Goal: Information Seeking & Learning: Check status

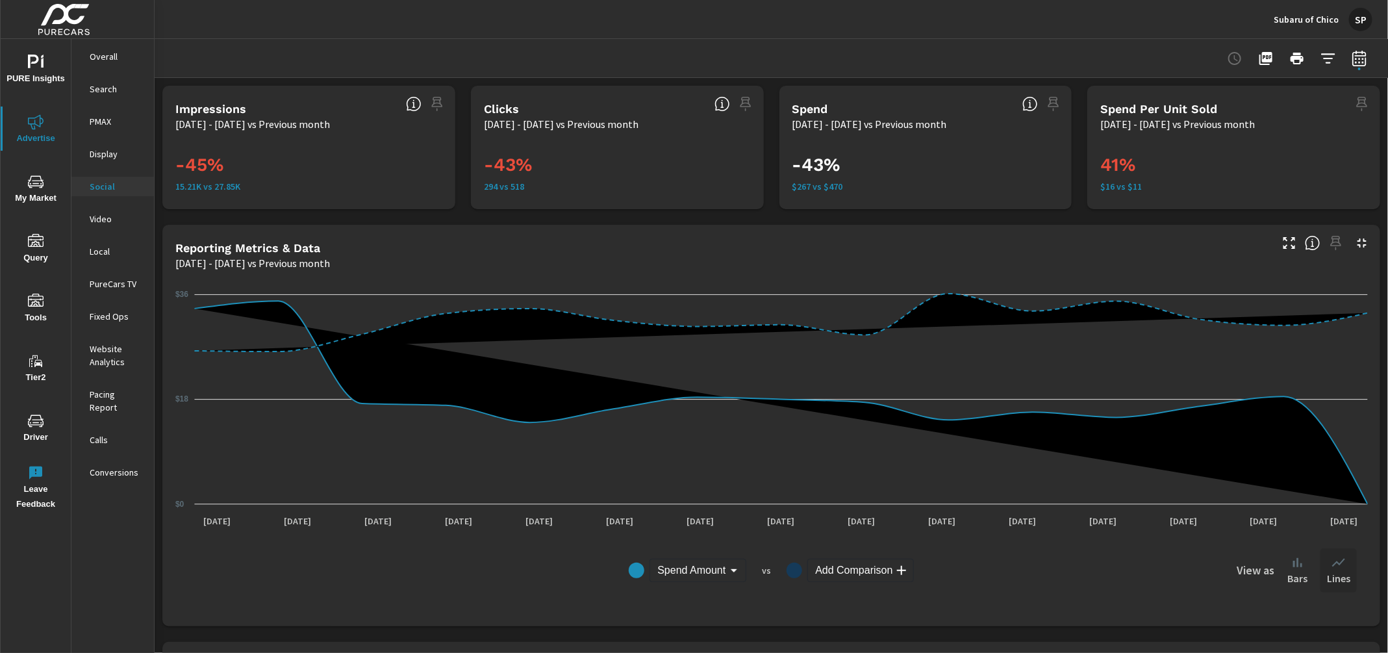
click at [1296, 16] on p "Subaru of Chico" at bounding box center [1306, 20] width 65 height 12
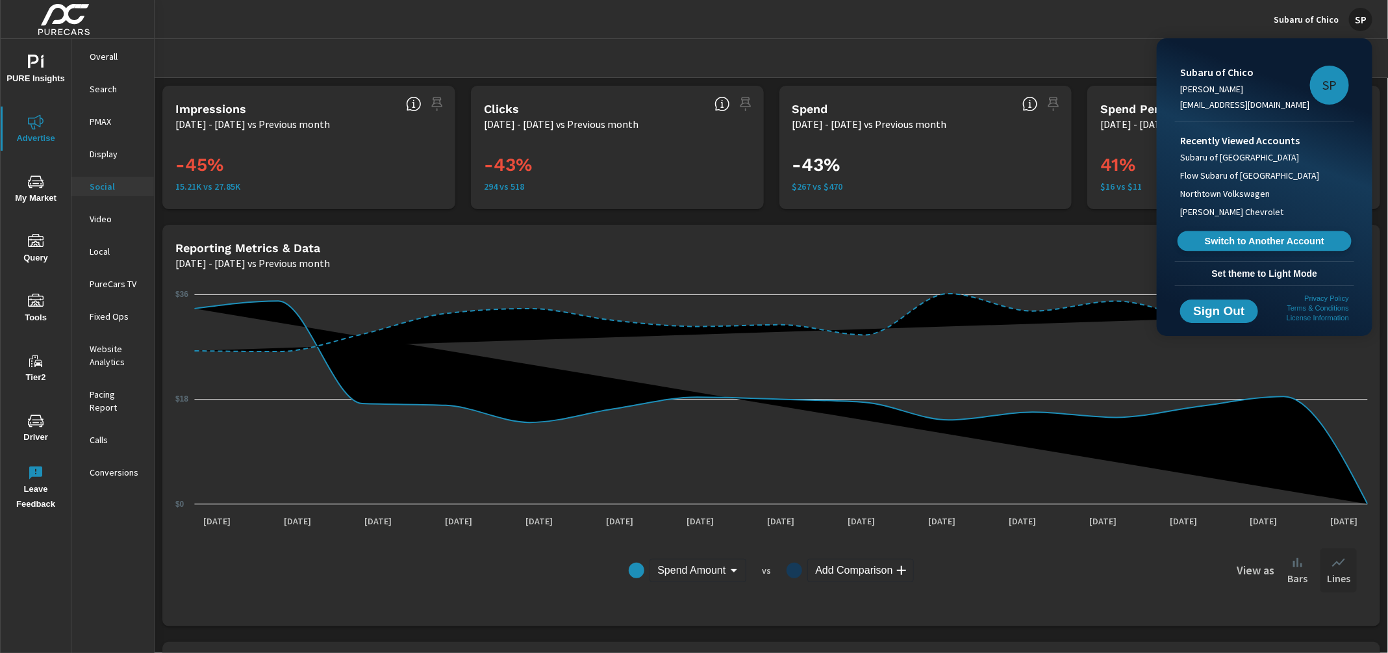
click at [1261, 238] on span "Switch to Another Account" at bounding box center [1264, 241] width 159 height 12
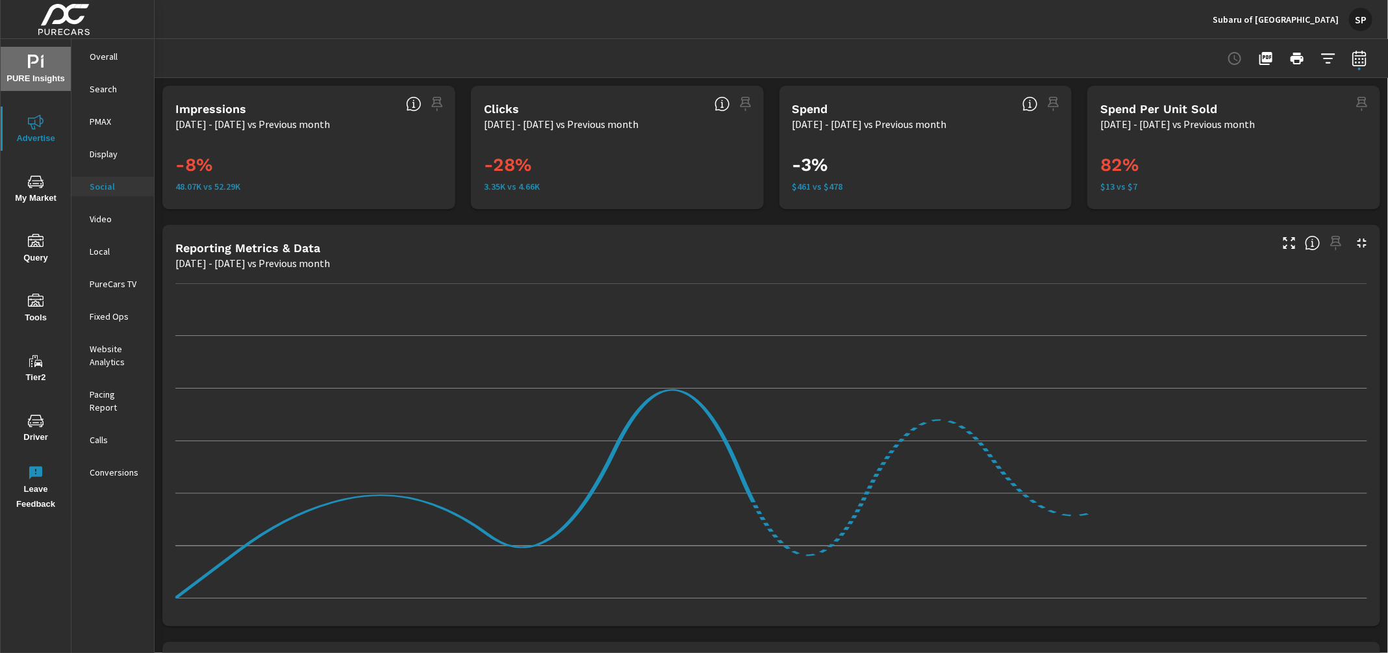
click at [40, 59] on icon "nav menu" at bounding box center [36, 63] width 16 height 16
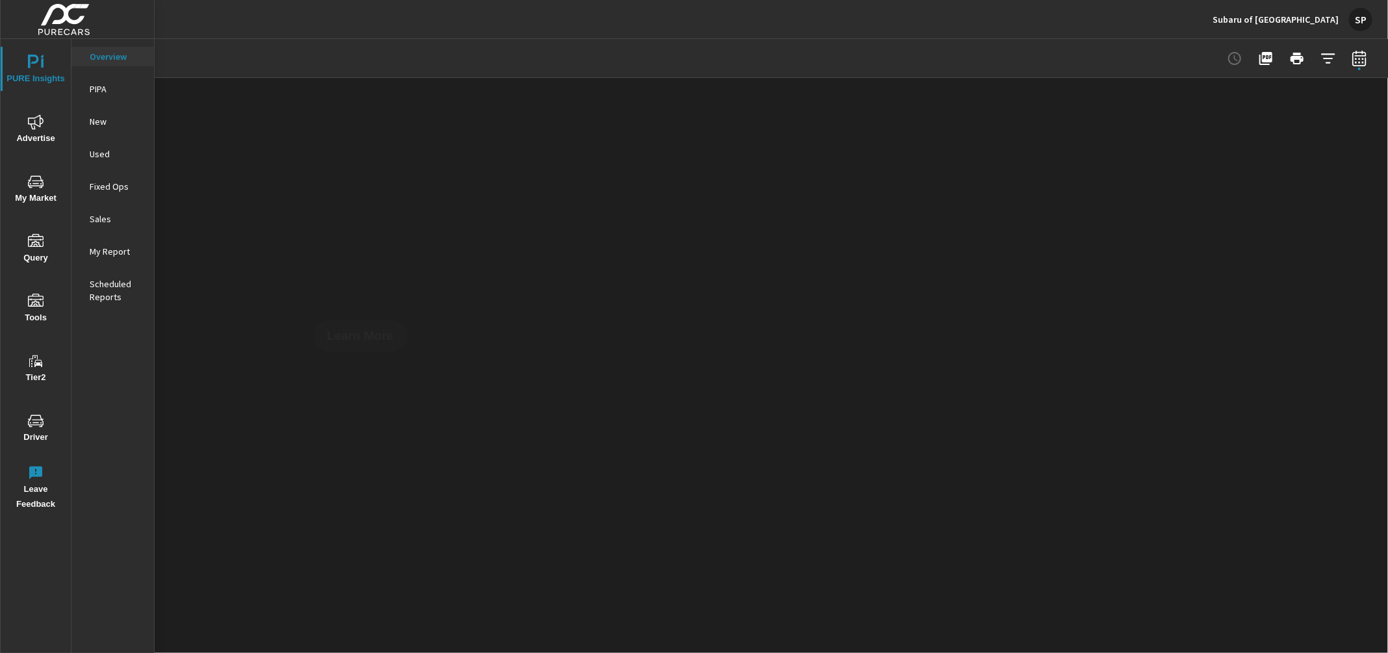
click at [105, 251] on p "My Report" at bounding box center [117, 251] width 54 height 13
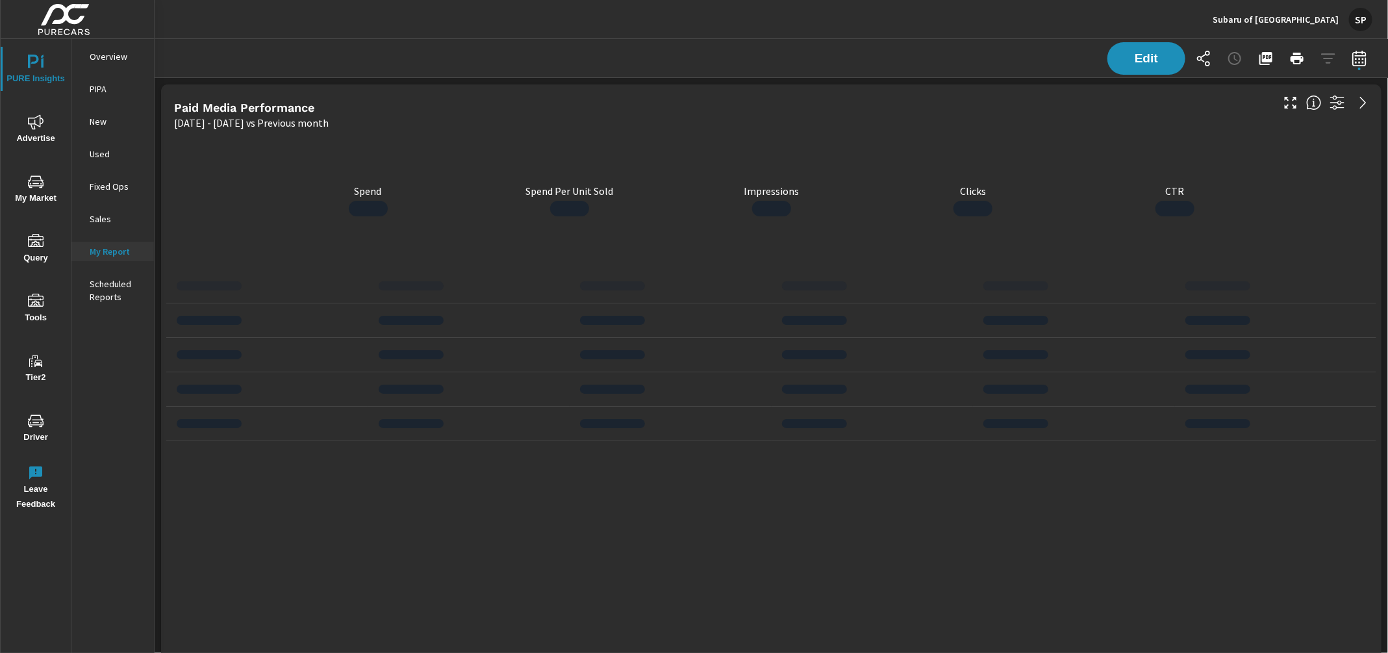
scroll to position [4339, 1234]
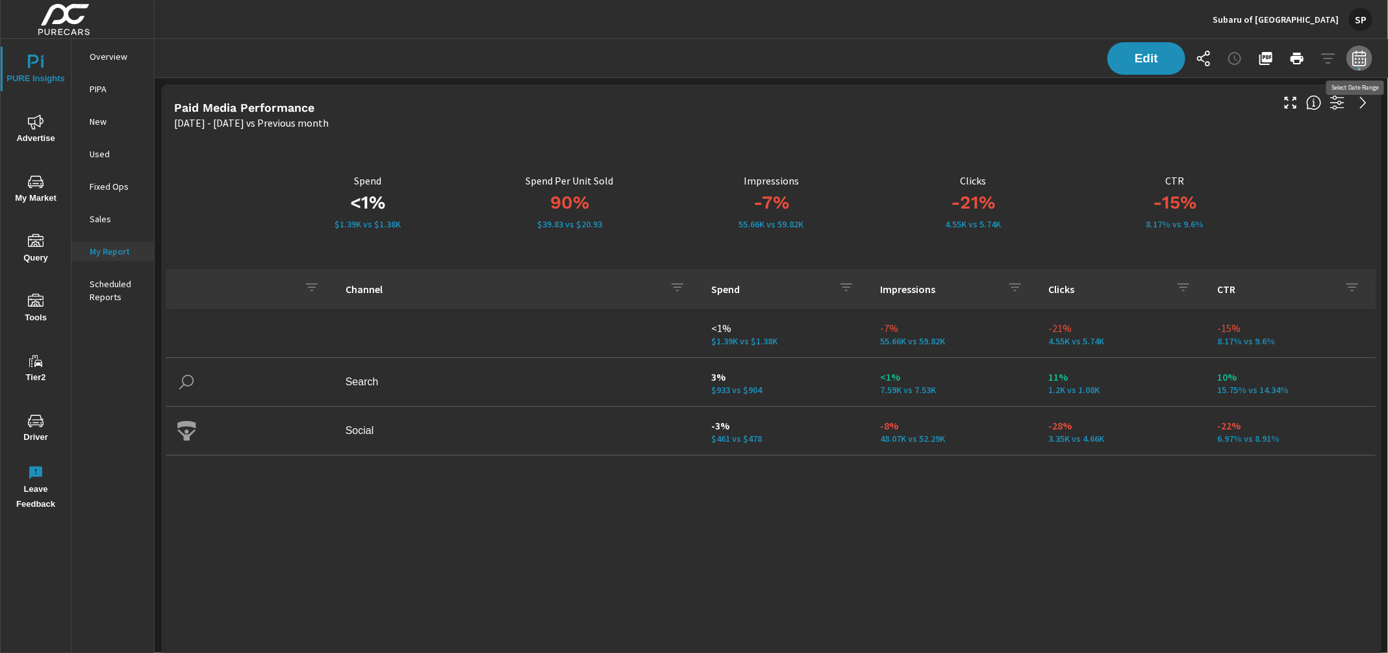
click at [1359, 61] on icon "button" at bounding box center [1359, 60] width 8 height 5
select select "Previous month"
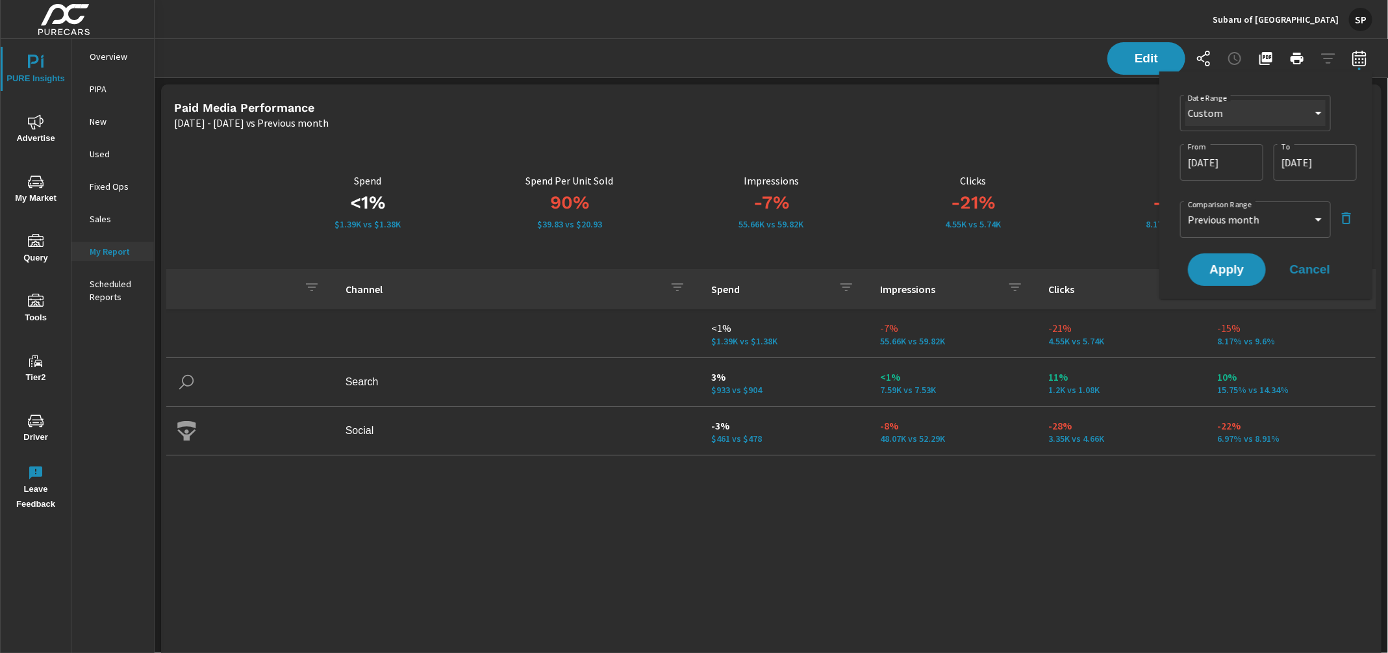
click at [1270, 125] on select "Custom [DATE] Last week Last 7 days Last 14 days Last 30 days Last 45 days Last…" at bounding box center [1255, 113] width 140 height 26
click at [1185, 100] on select "Custom [DATE] Last week Last 7 days Last 14 days Last 30 days Last 45 days Last…" at bounding box center [1255, 113] width 140 height 26
select select "Last 30 days"
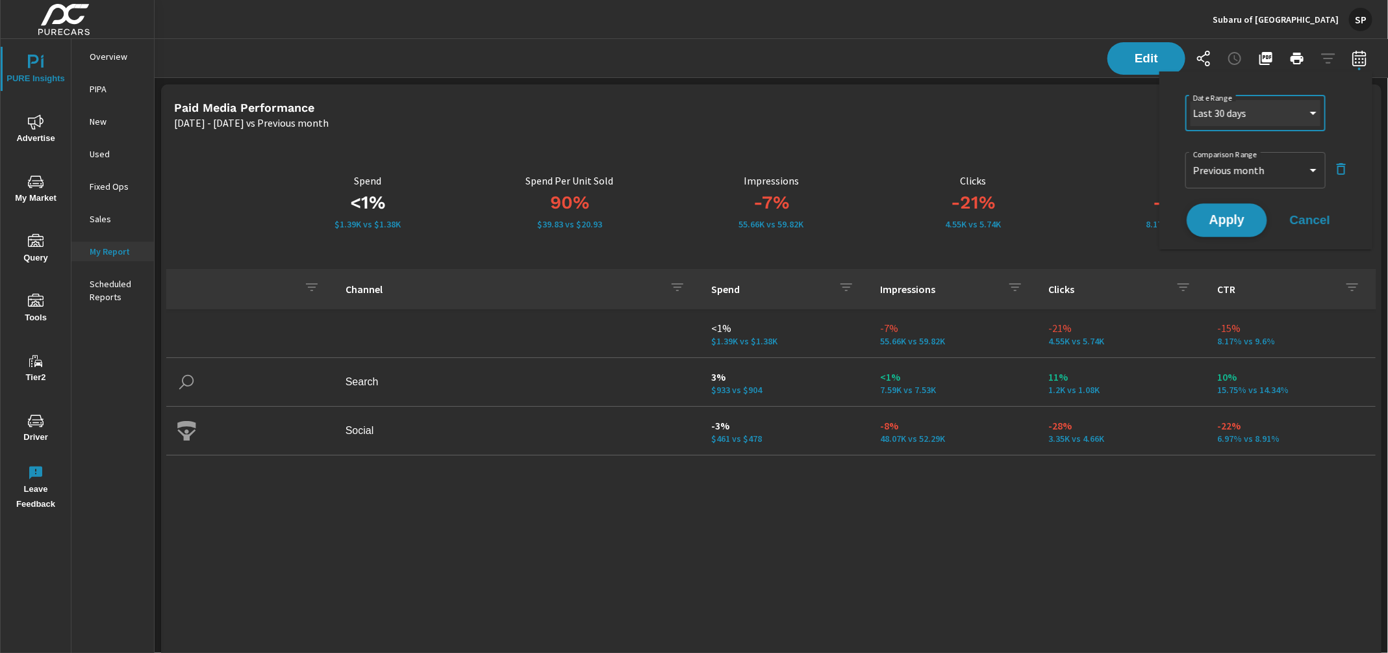
scroll to position [0, 0]
click at [1255, 163] on select "Custom Previous period Previous month Previous year" at bounding box center [1255, 170] width 130 height 26
click at [1190, 157] on select "Custom Previous period Previous month Previous year" at bounding box center [1255, 170] width 130 height 26
select select "Previous period"
click at [1233, 221] on span "Apply" at bounding box center [1226, 220] width 53 height 12
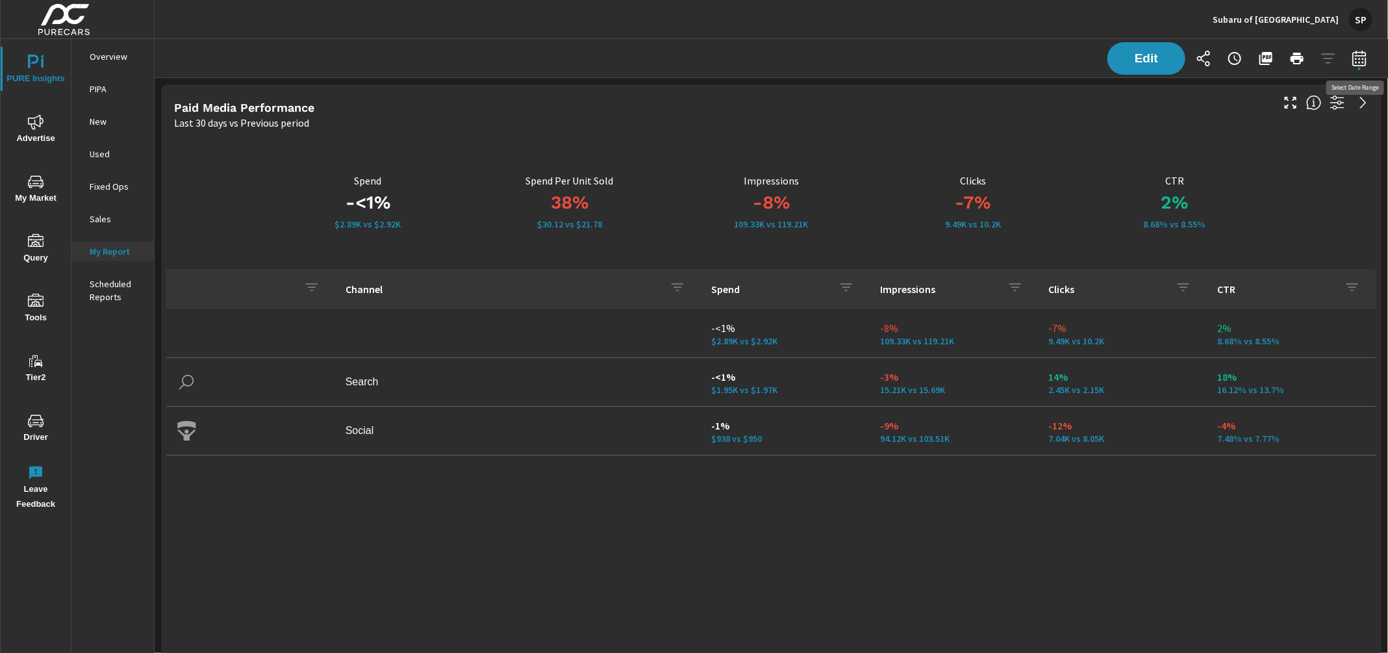
click at [1359, 59] on icon "button" at bounding box center [1359, 59] width 16 height 16
select select "Last 30 days"
select select "Previous period"
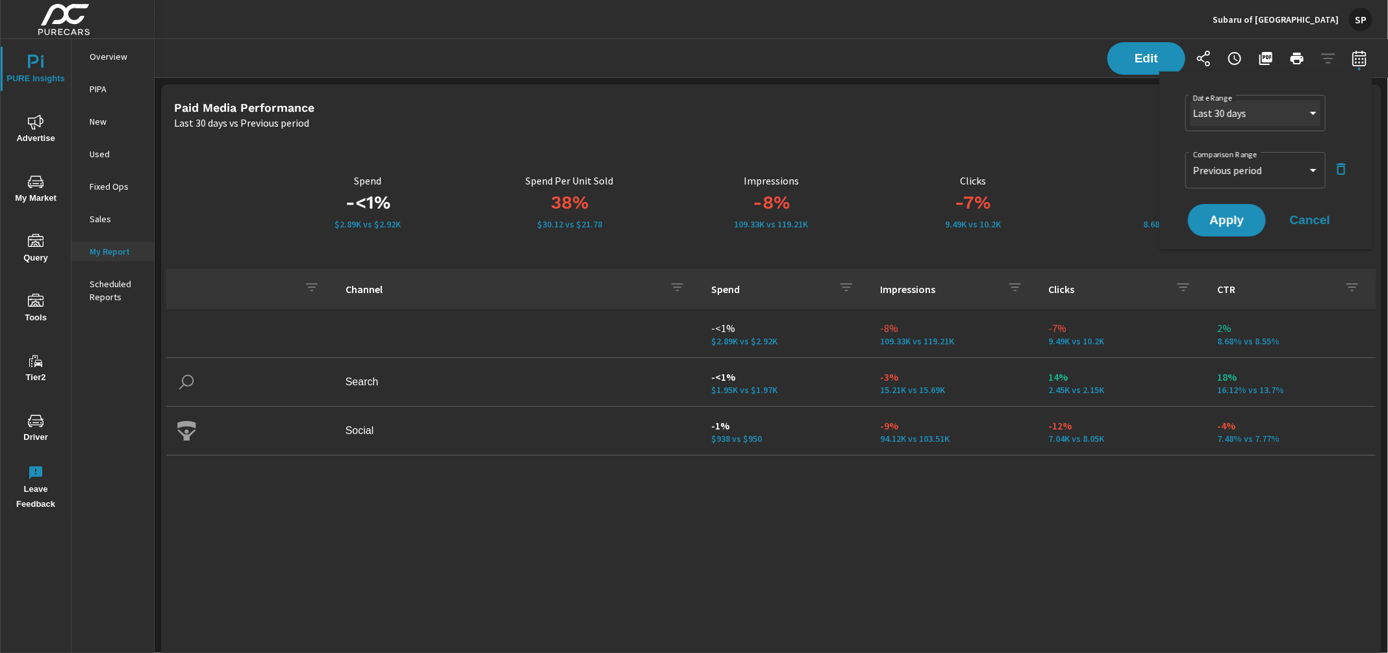
click at [1288, 110] on select "Custom [DATE] Last week Last 7 days Last 14 days Last 30 days Last 45 days Last…" at bounding box center [1255, 113] width 130 height 26
click at [1190, 100] on select "Custom [DATE] Last week Last 7 days Last 14 days Last 30 days Last 45 days Last…" at bounding box center [1255, 113] width 130 height 26
select select "Month to date"
click at [1238, 164] on select "Custom Previous period Previous month Previous year" at bounding box center [1255, 170] width 130 height 26
click at [1190, 157] on select "Custom Previous period Previous month Previous year" at bounding box center [1255, 170] width 130 height 26
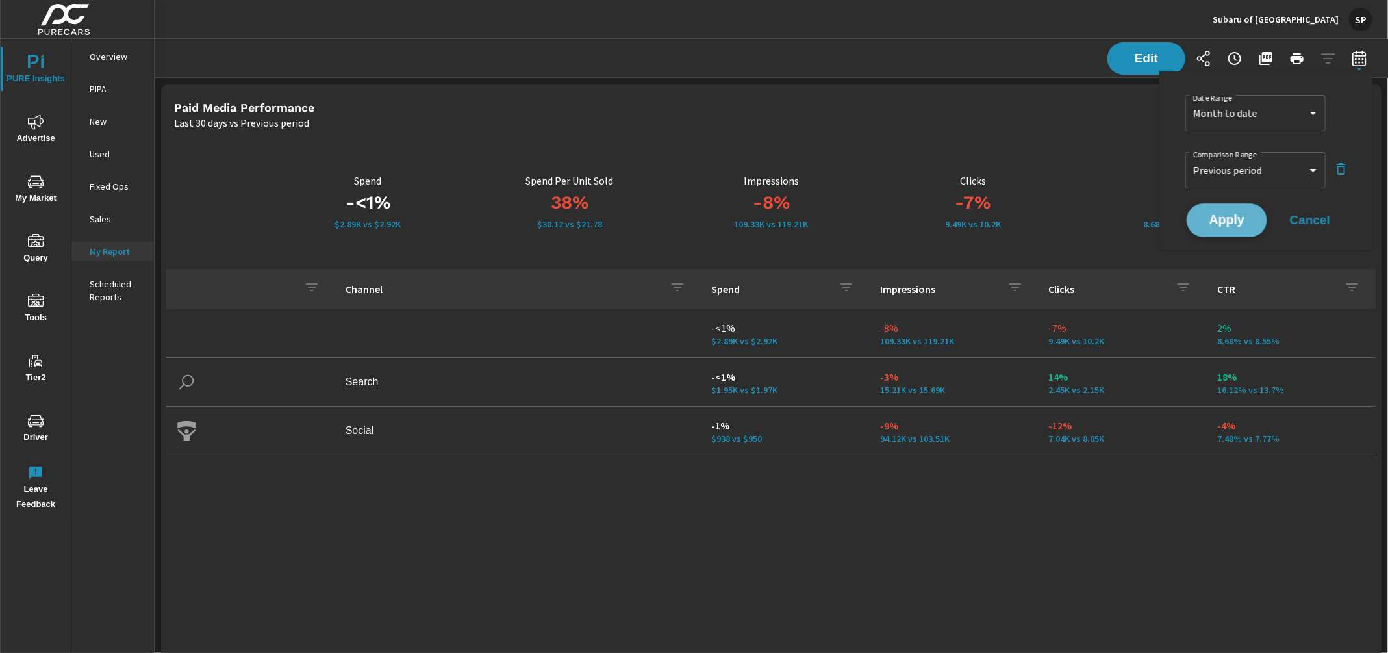
click at [1225, 216] on span "Apply" at bounding box center [1226, 220] width 53 height 12
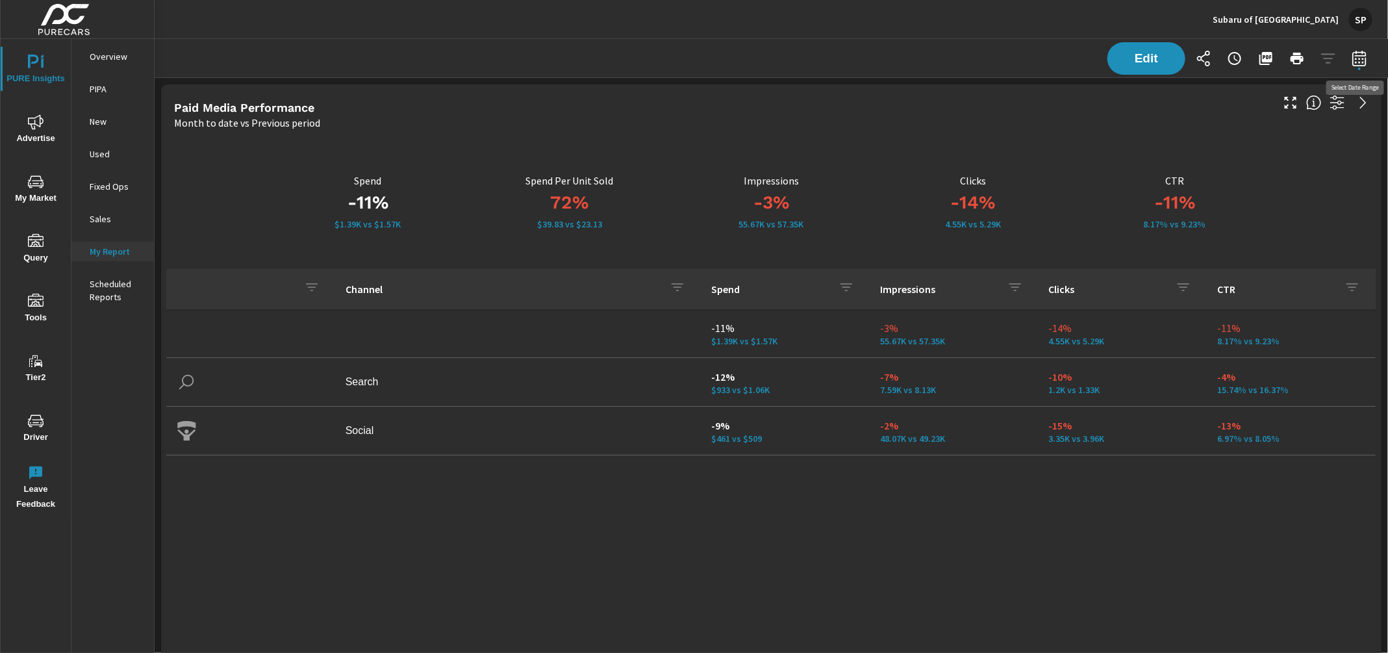
click at [1364, 55] on icon "button" at bounding box center [1359, 58] width 14 height 16
select select "Month to date"
select select "Previous period"
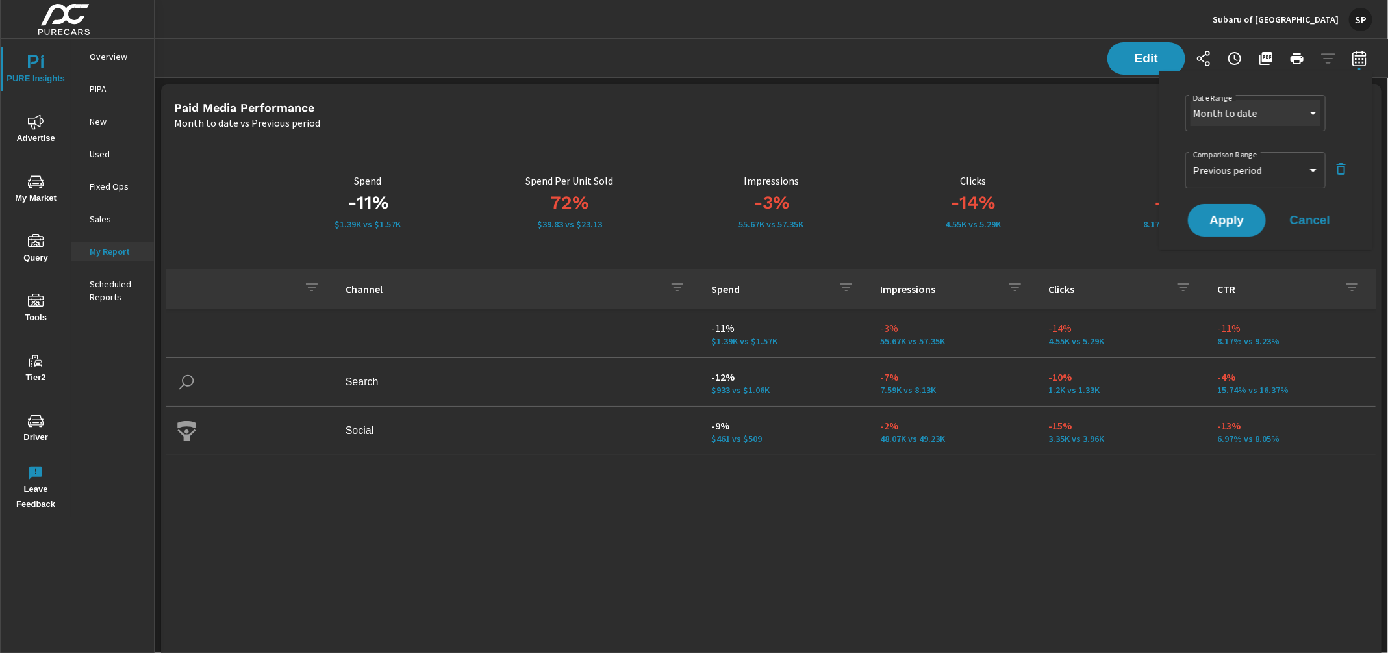
click at [1255, 112] on select "Custom [DATE] Last week Last 7 days Last 14 days Last 30 days Last 45 days Last…" at bounding box center [1255, 113] width 130 height 26
click at [1190, 100] on select "Custom [DATE] Last week Last 7 days Last 14 days Last 30 days Last 45 days Last…" at bounding box center [1255, 113] width 130 height 26
select select "Last 30 days"
click at [1231, 218] on span "Apply" at bounding box center [1226, 220] width 53 height 12
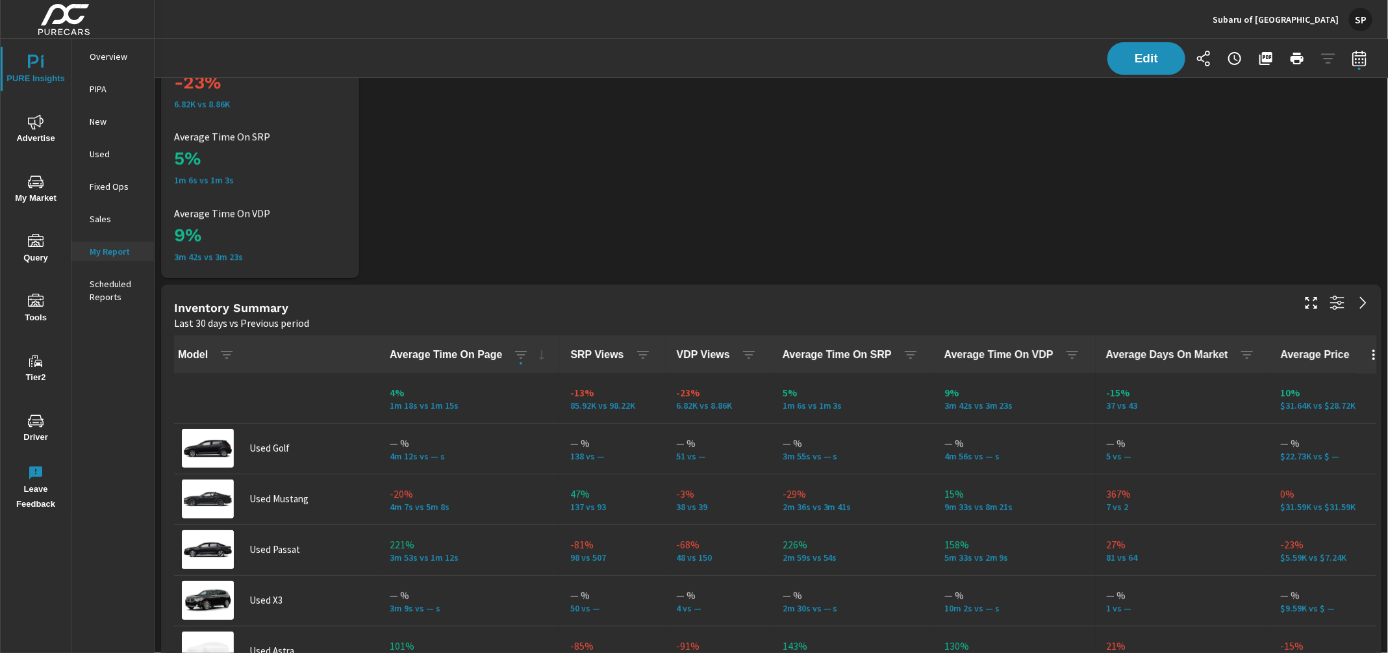
scroll to position [2490, 0]
click at [1266, 58] on icon "button" at bounding box center [1265, 58] width 13 height 13
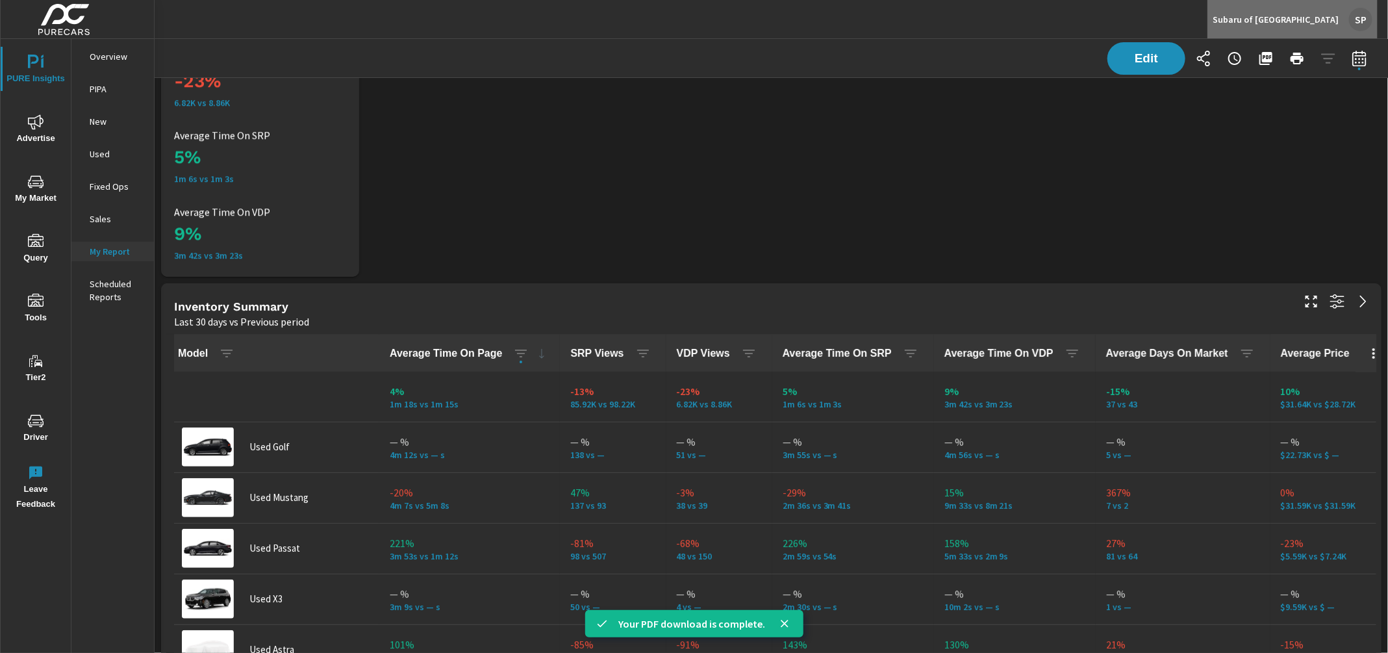
click at [1359, 17] on div "SP" at bounding box center [1360, 19] width 23 height 23
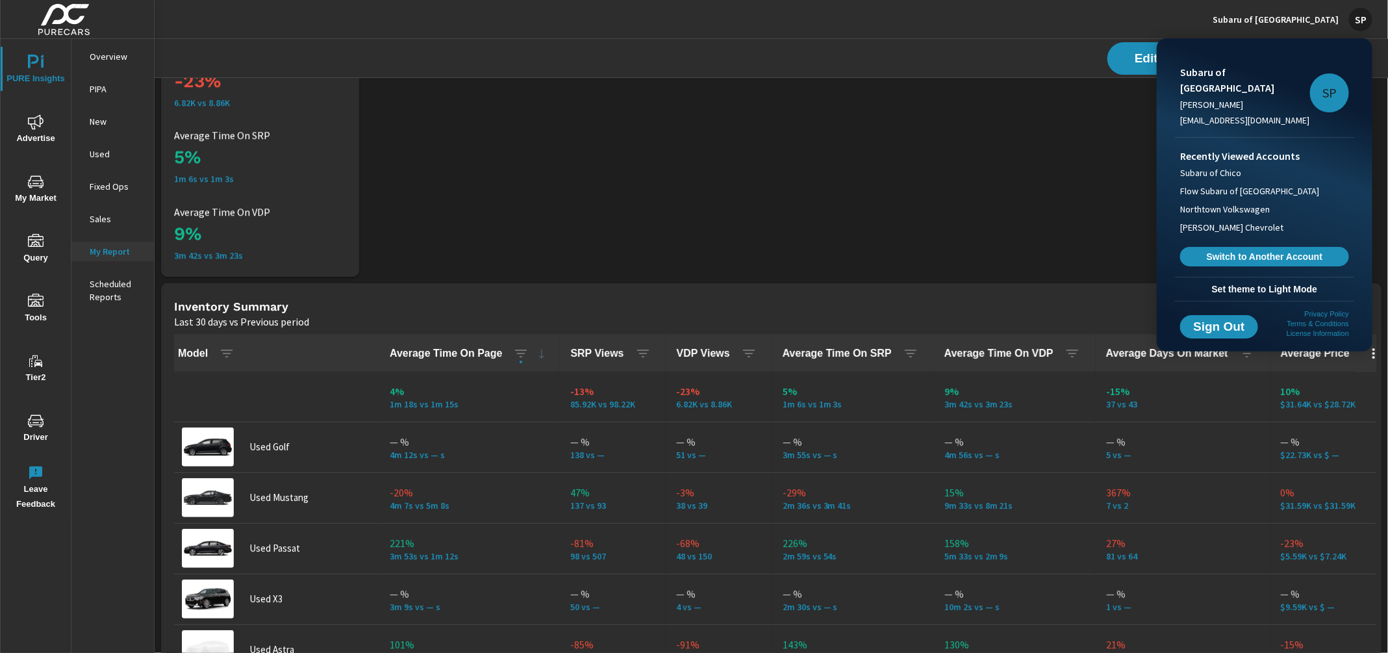
click at [1259, 283] on span "Set theme to Light Mode" at bounding box center [1264, 289] width 169 height 12
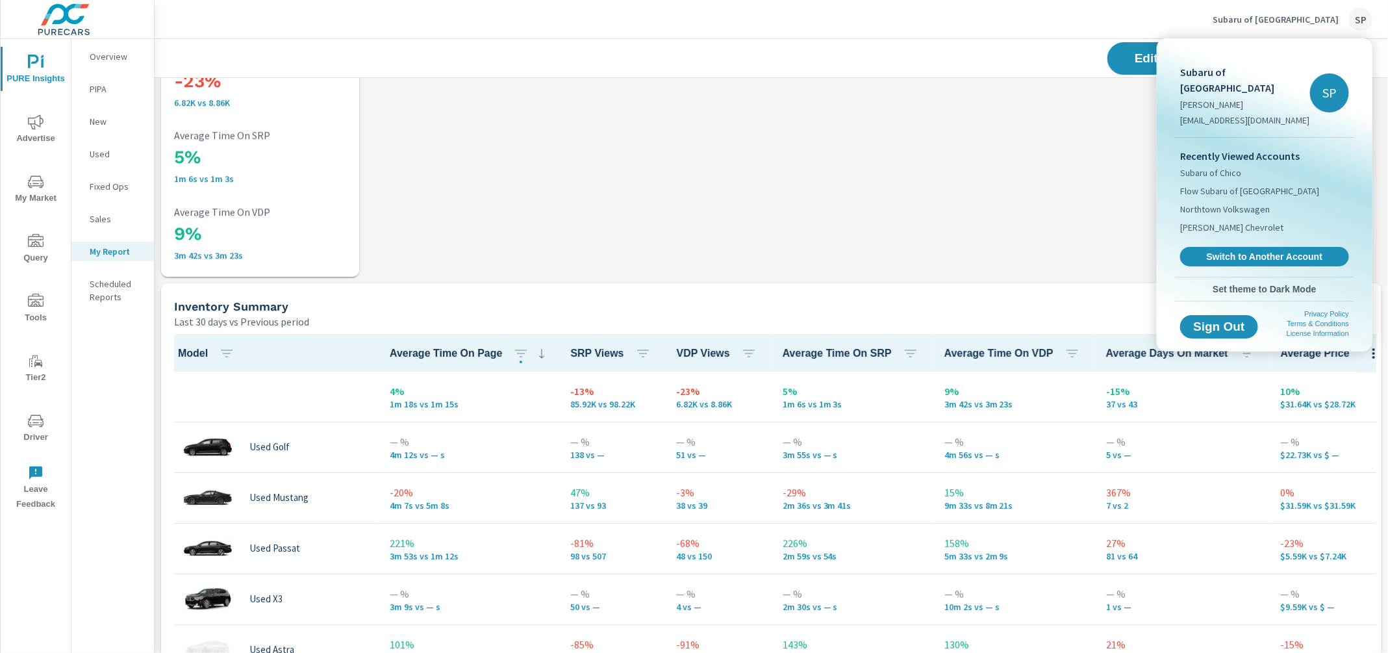
click at [994, 27] on div at bounding box center [694, 326] width 1388 height 653
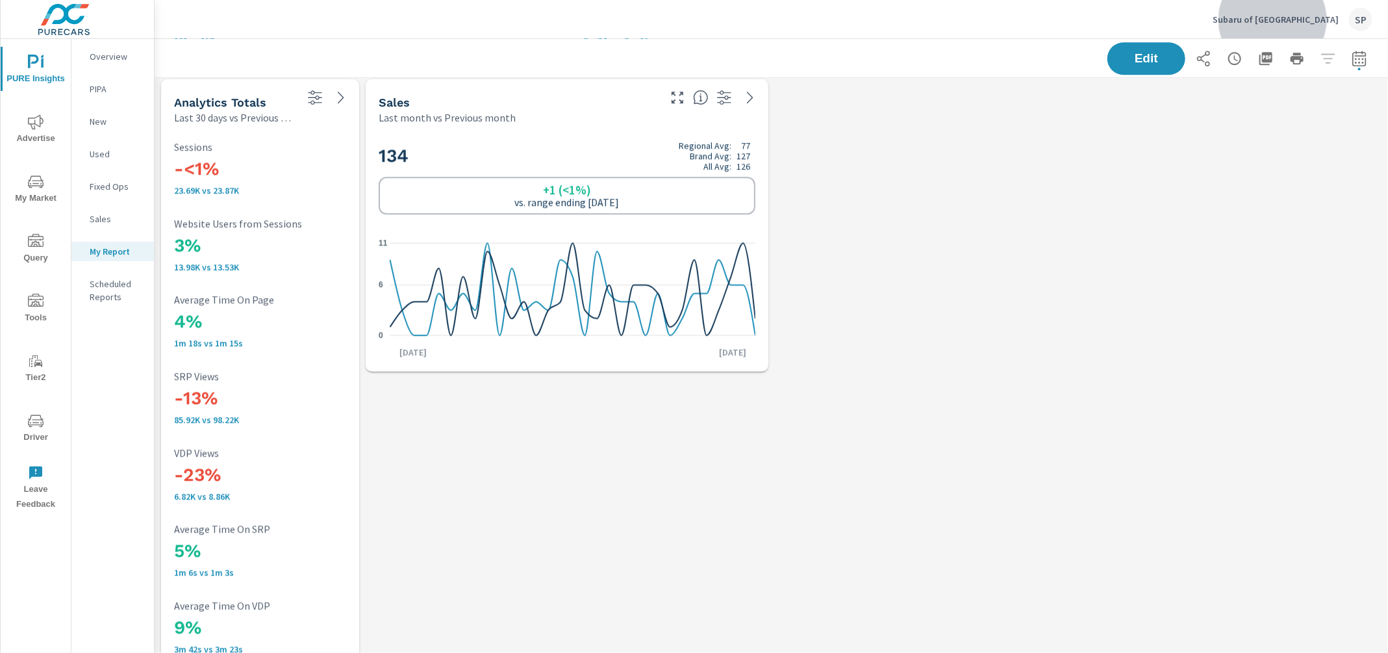
scroll to position [0, 0]
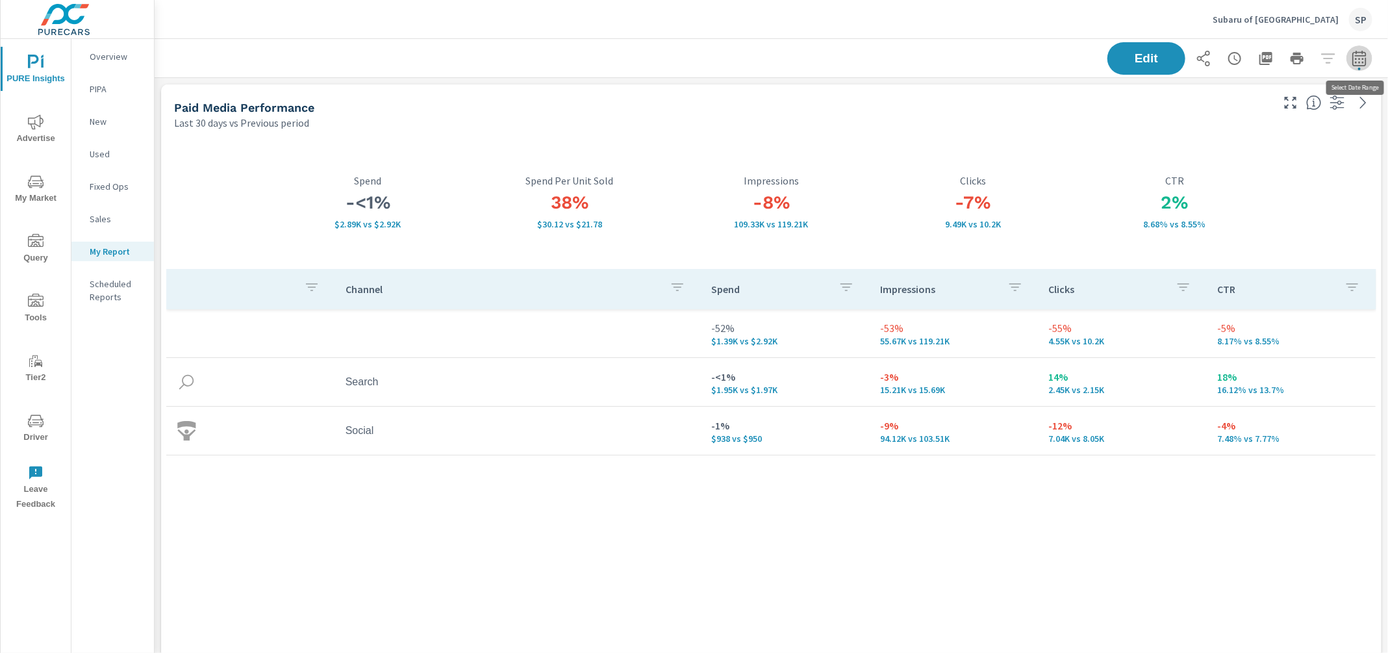
click at [1364, 55] on icon "button" at bounding box center [1359, 58] width 14 height 16
select select "Last 30 days"
select select "Previous period"
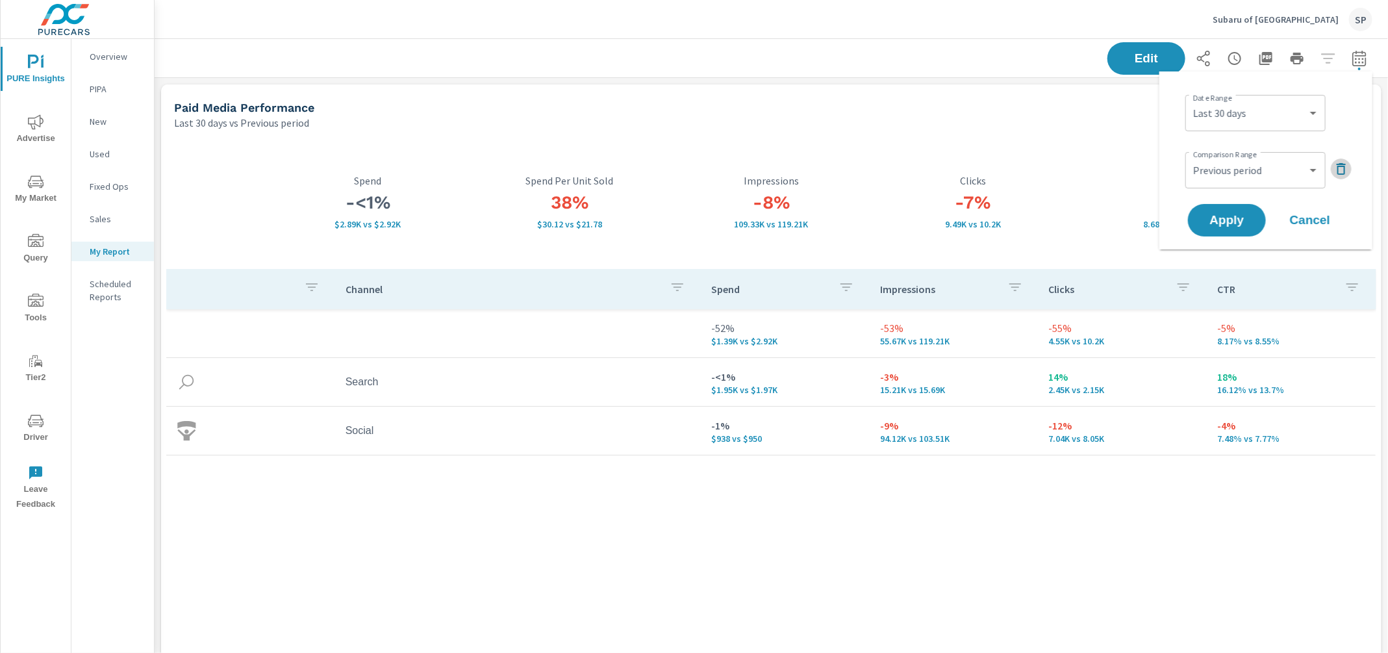
click at [1341, 168] on icon "button" at bounding box center [1341, 169] width 16 height 16
click at [1242, 175] on button "Apply" at bounding box center [1227, 184] width 81 height 34
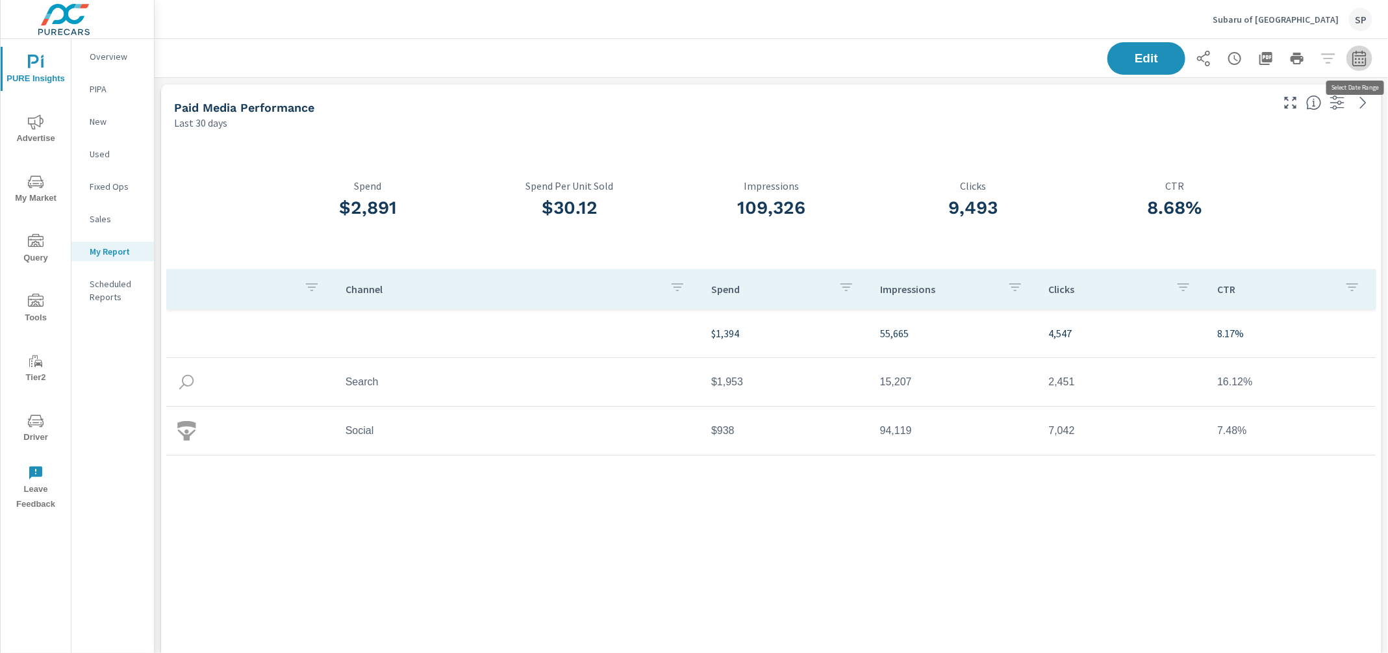
click at [1367, 59] on icon "button" at bounding box center [1359, 59] width 16 height 16
select select "Last 30 days"
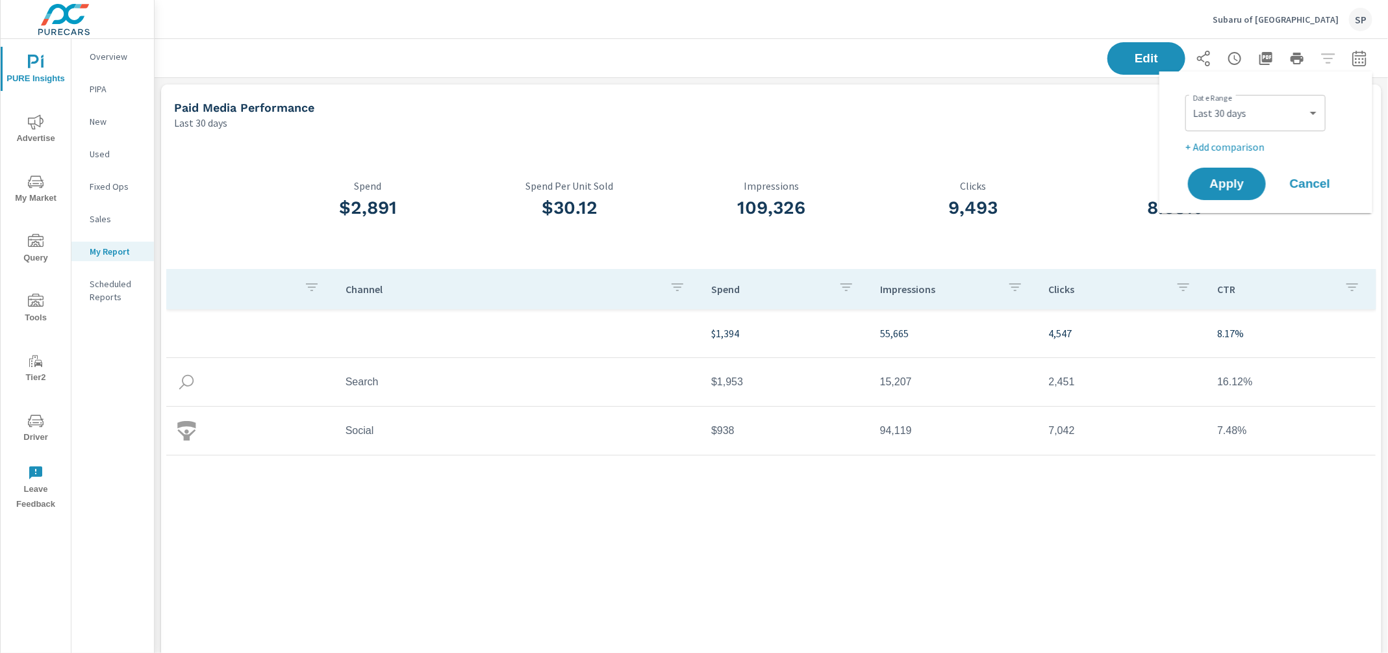
click at [1255, 142] on p "+ Add comparison" at bounding box center [1268, 147] width 166 height 16
select select "Previous period"
click at [1229, 207] on button "Apply" at bounding box center [1227, 220] width 81 height 34
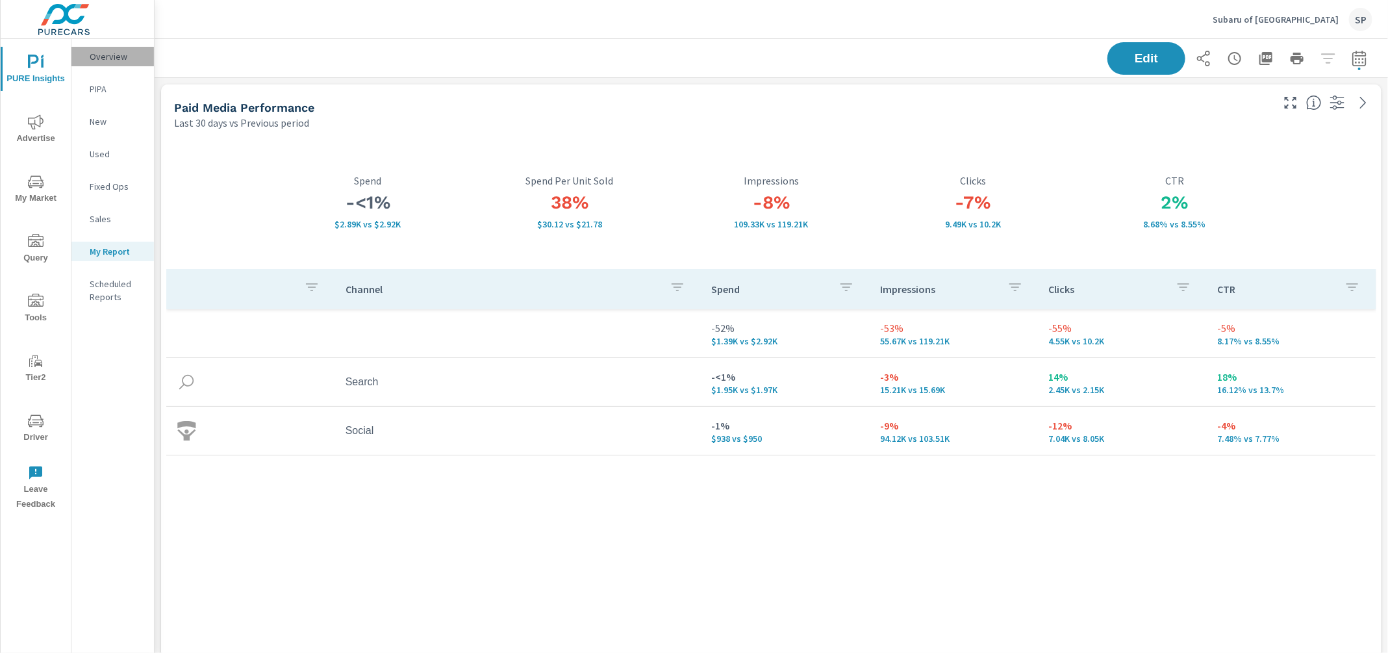
click at [110, 55] on p "Overview" at bounding box center [117, 56] width 54 height 13
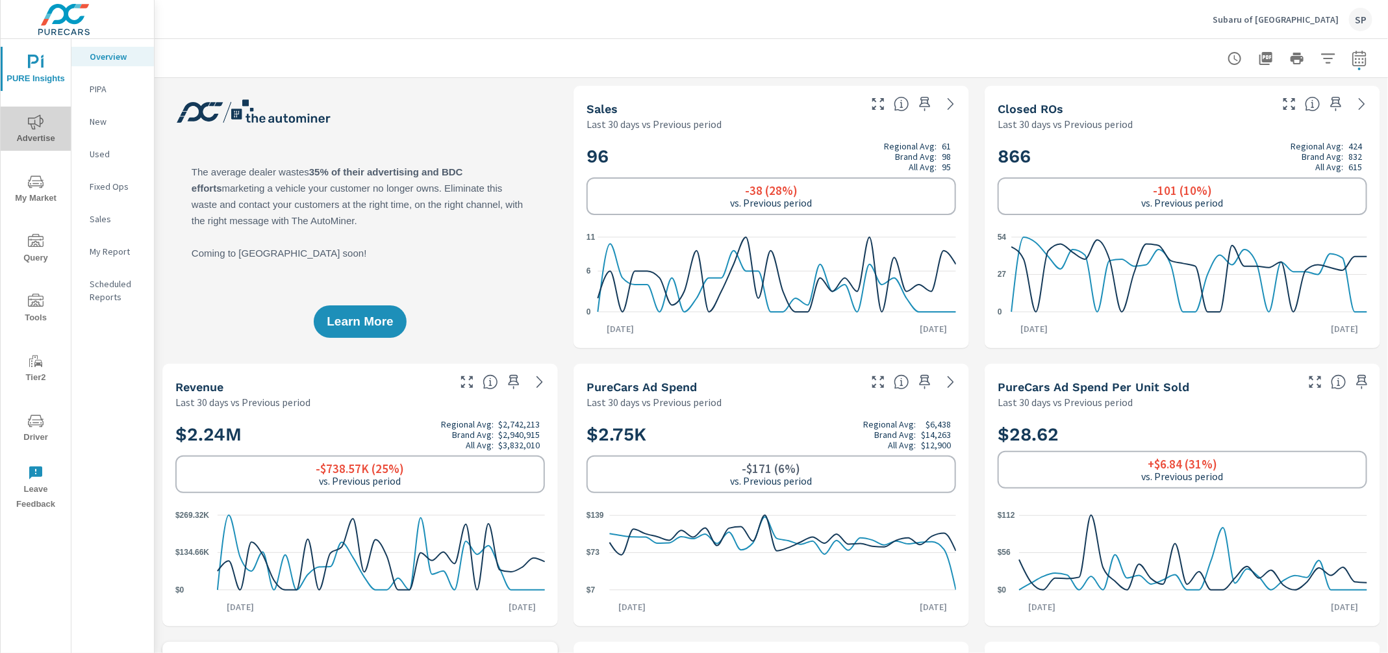
click at [42, 125] on icon "nav menu" at bounding box center [36, 122] width 16 height 16
